Goal: Task Accomplishment & Management: Complete application form

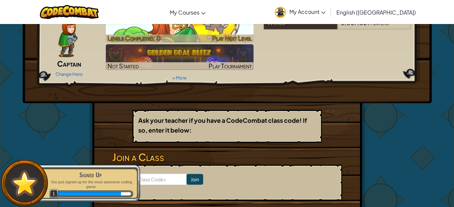
scroll to position [35, 0]
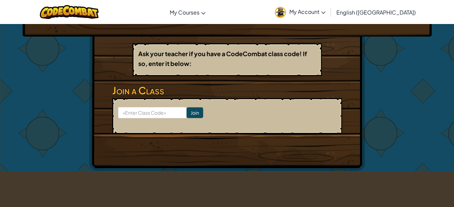
scroll to position [102, 0]
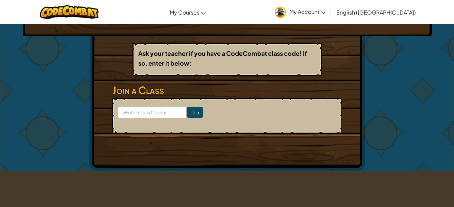
click at [300, 92] on h3 "Join a Class" at bounding box center [227, 89] width 230 height 15
click at [160, 114] on input at bounding box center [152, 111] width 69 height 11
click at [329, 47] on div "Hero : Anya Captain Change Hero Player : [PERSON_NAME] CS1 Levels Completed: 0 …" at bounding box center [227, 46] width 276 height 249
click at [325, 9] on span "My Account" at bounding box center [307, 11] width 36 height 7
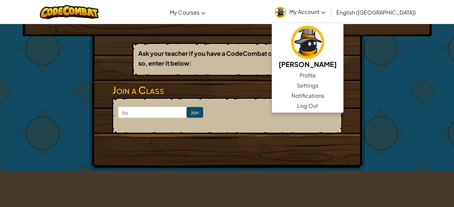
click at [404, 43] on div "Hero : Anya Captain Change Hero Player : [PERSON_NAME] CS1 Levels Completed: 0 …" at bounding box center [226, 46] width 395 height 249
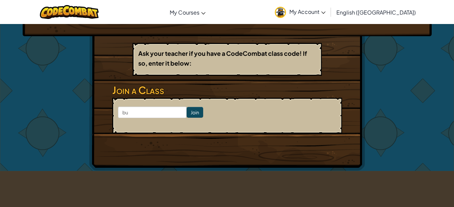
click at [325, 13] on span "My Account" at bounding box center [307, 11] width 36 height 7
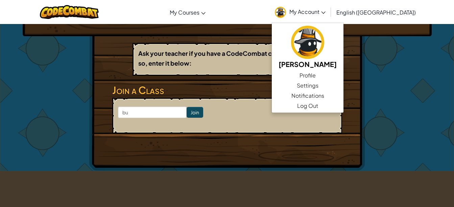
click at [410, 47] on div "Hero : Anya Captain Change Hero Player : [PERSON_NAME] CS1 Levels Completed: 0 …" at bounding box center [226, 46] width 395 height 249
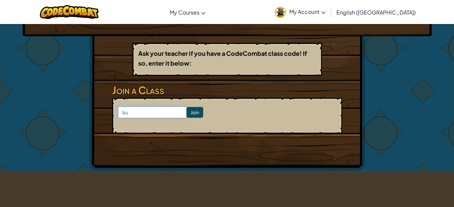
click at [150, 113] on input "bu" at bounding box center [152, 111] width 69 height 11
type input "b"
type input "L"
click at [435, 122] on div "Hero : Anya Captain Change Hero Player : [PERSON_NAME] CS1 Levels Completed: 0 …" at bounding box center [227, 46] width 454 height 250
click at [412, 94] on div "Hero : Anya Captain Change Hero Player : [PERSON_NAME] CS1 Levels Completed: 0 …" at bounding box center [226, 46] width 395 height 249
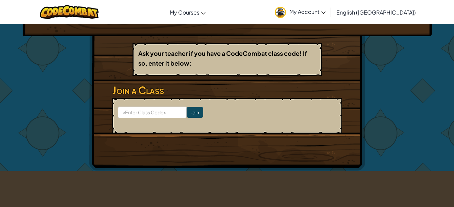
click at [316, 161] on div "Hero : Anya Captain Change Hero Player : [PERSON_NAME] CS1 Levels Completed: 0 …" at bounding box center [227, 46] width 276 height 249
click at [361, 97] on div "Hero : Anya Captain Change Hero Player : [PERSON_NAME] CS1 Levels Completed: 0 …" at bounding box center [227, 46] width 276 height 249
